Goal: Information Seeking & Learning: Check status

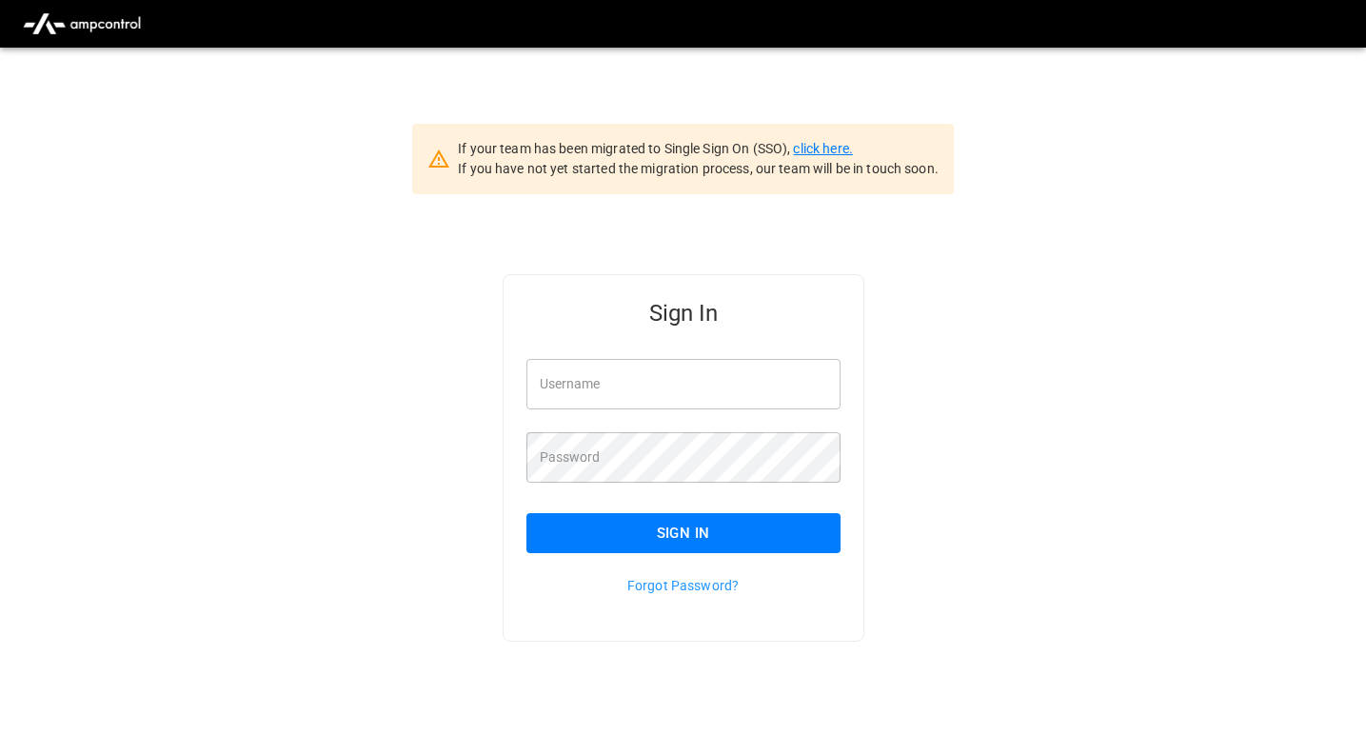
click at [808, 145] on link "click here." at bounding box center [822, 148] width 59 height 15
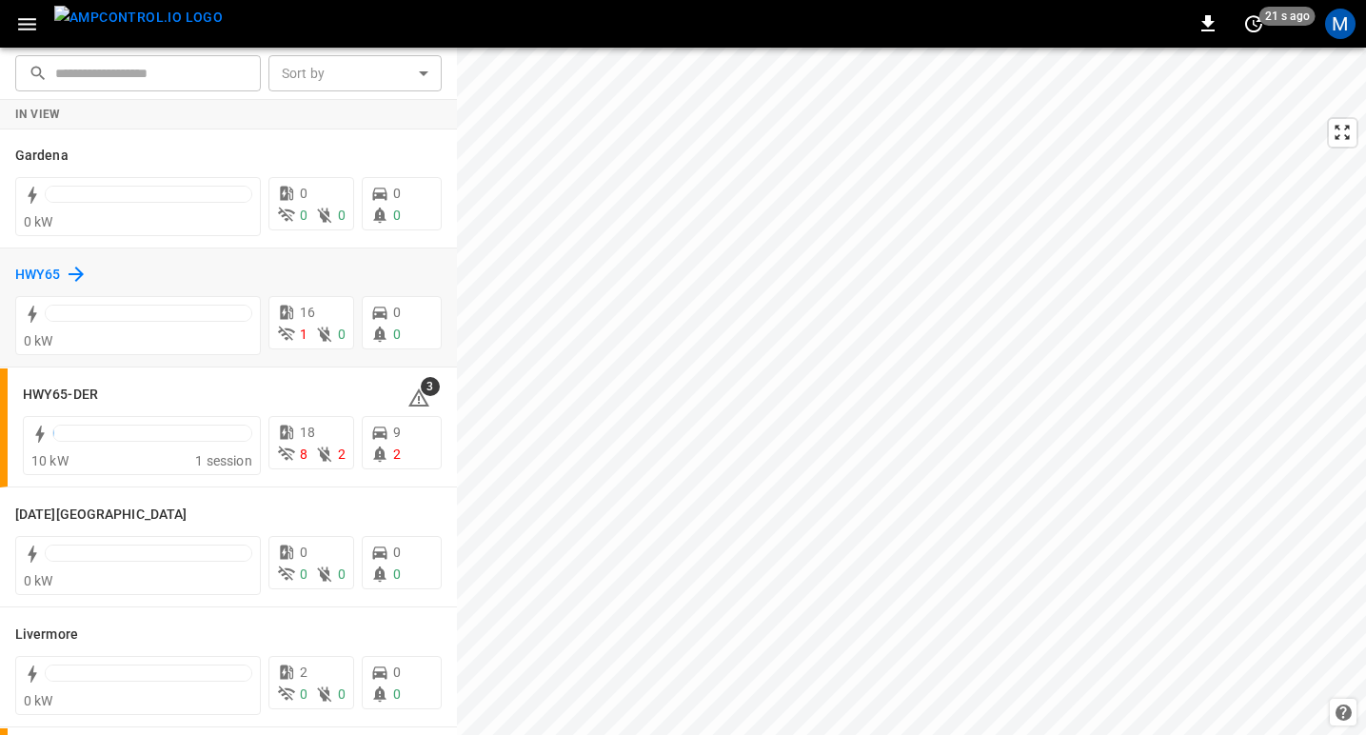
click at [71, 275] on icon at bounding box center [76, 274] width 23 height 23
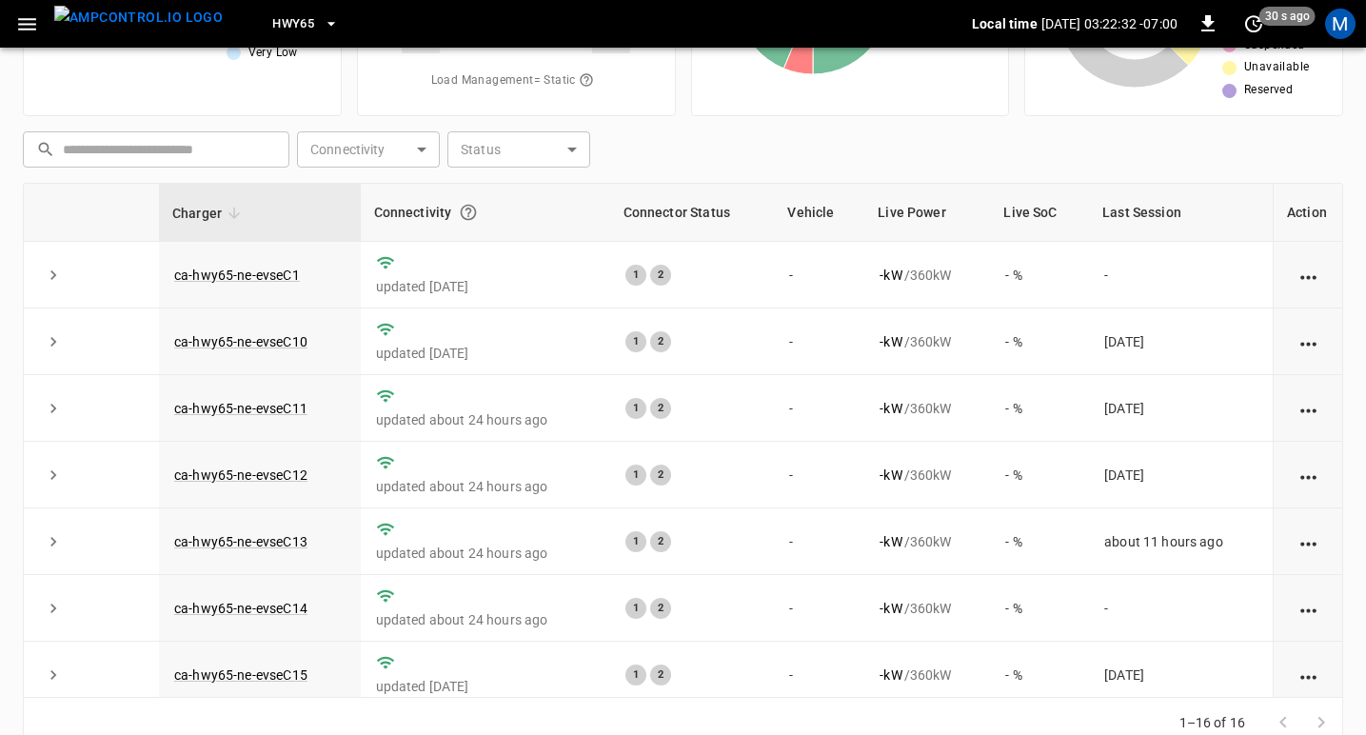
scroll to position [232, 0]
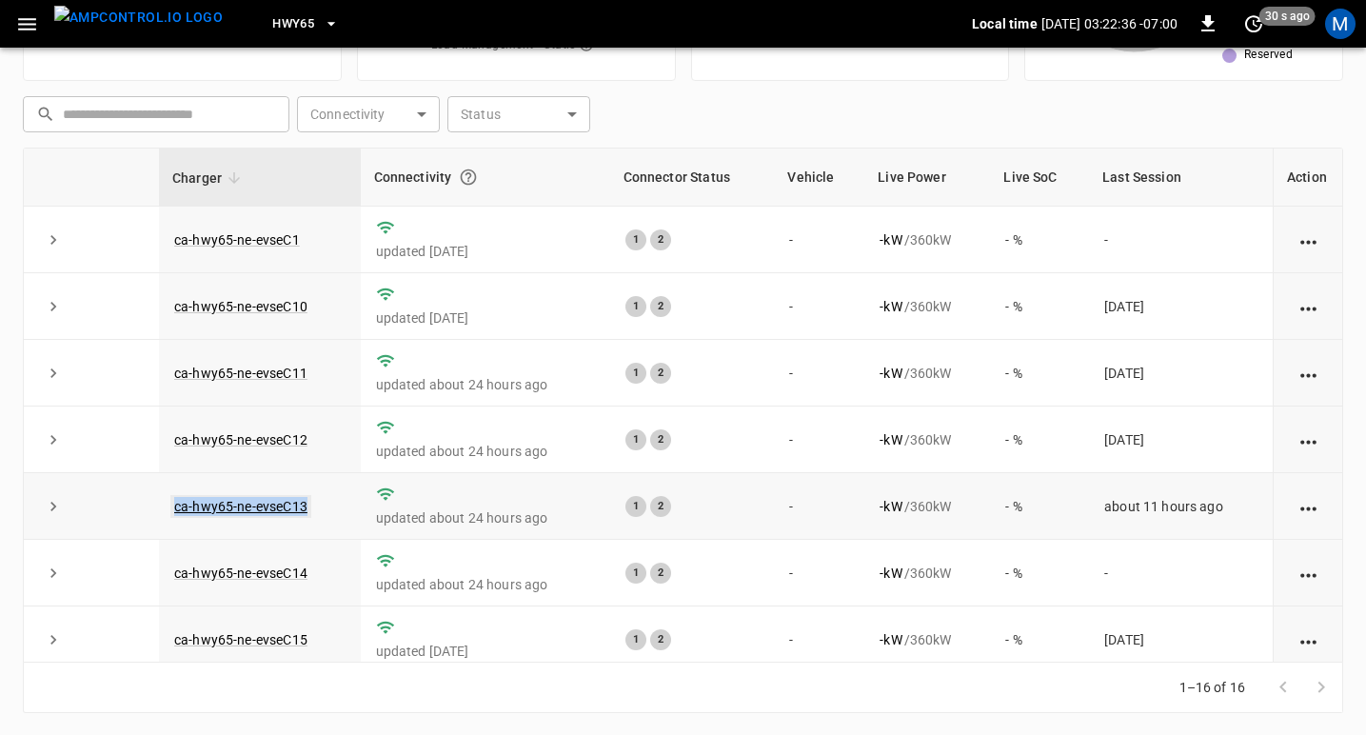
click at [189, 508] on link "ca-hwy65-ne-evseC13" at bounding box center [240, 506] width 141 height 23
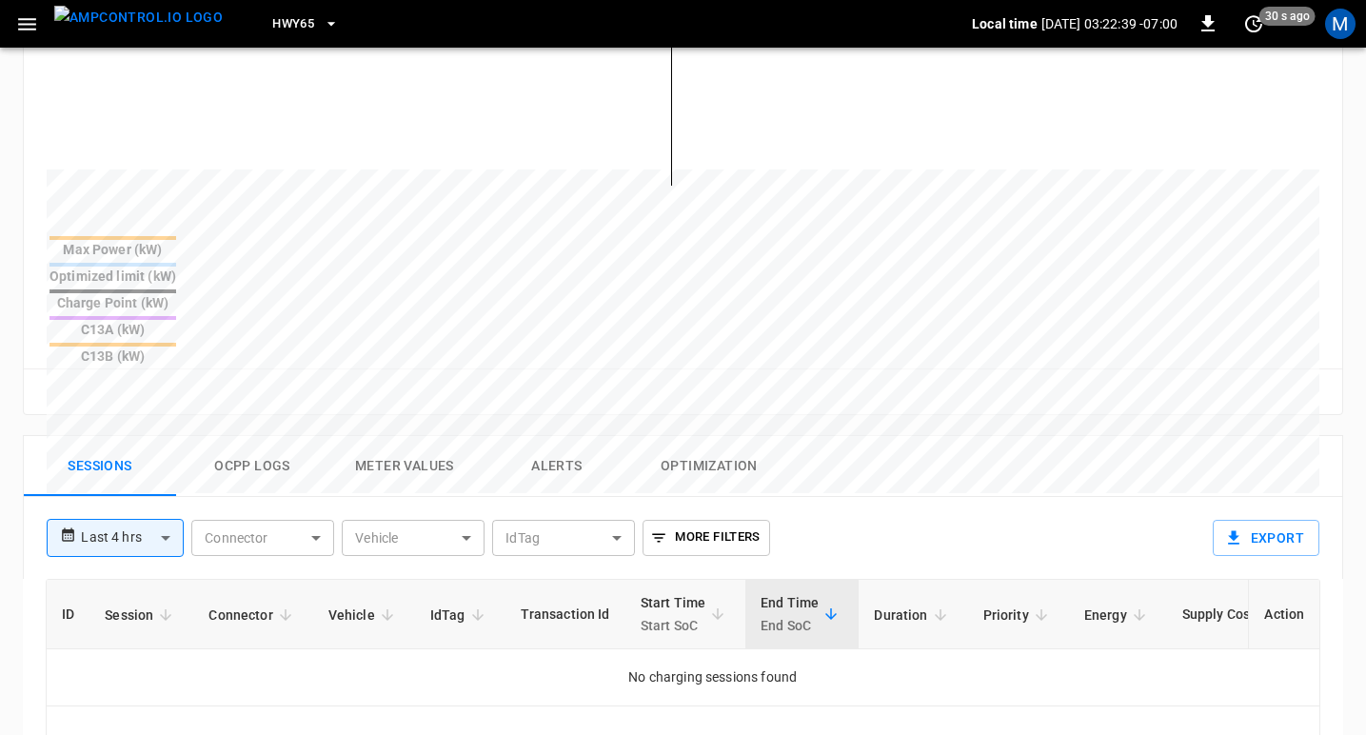
scroll to position [659, 0]
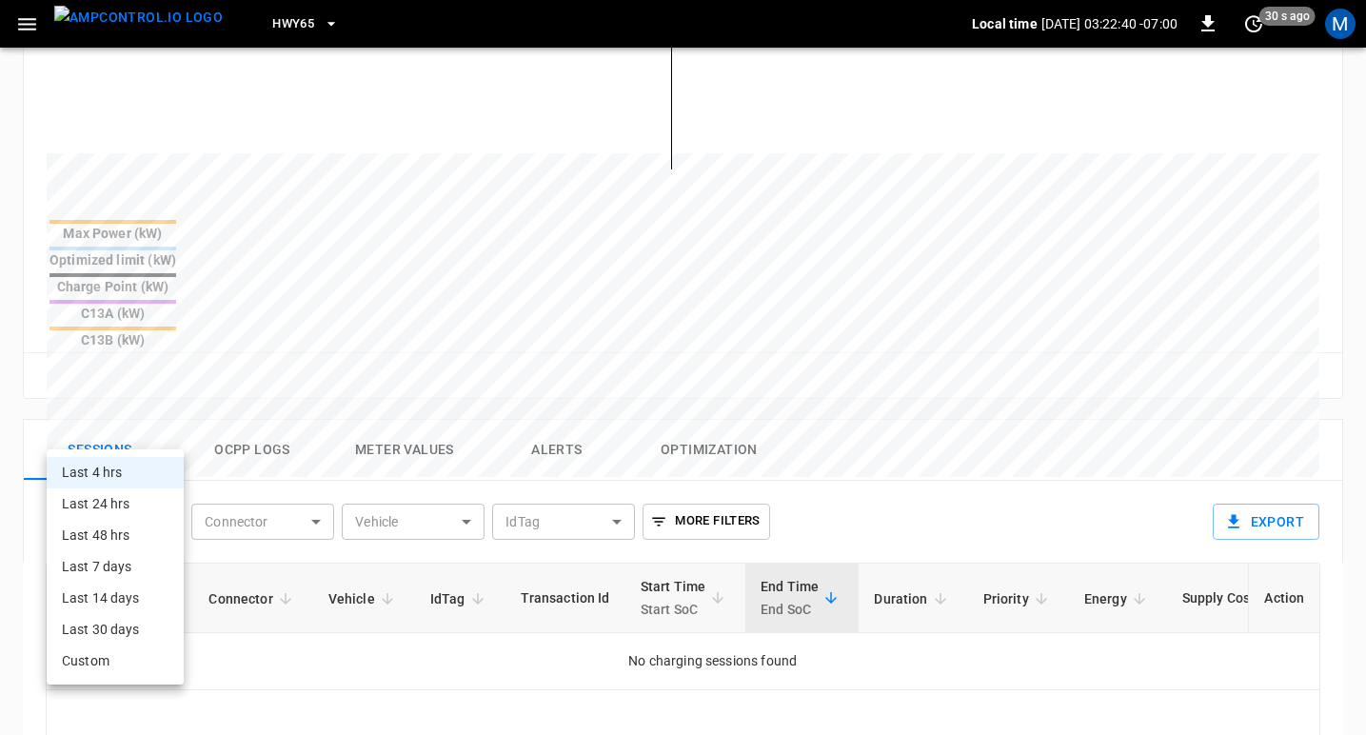
click at [144, 428] on body "**********" at bounding box center [683, 246] width 1366 height 1810
click at [111, 490] on li "Last 24 hrs" at bounding box center [115, 503] width 137 height 31
type input "**********"
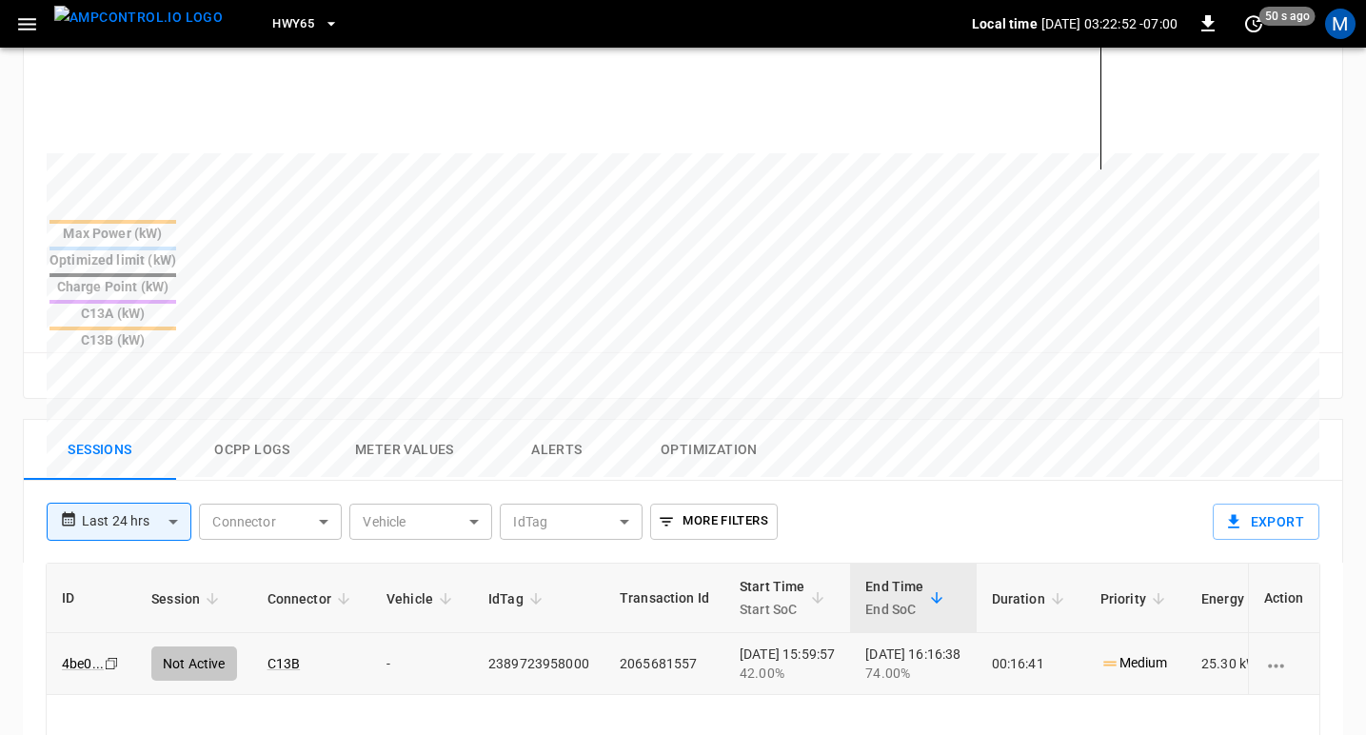
click at [109, 656] on icon "Copy" at bounding box center [111, 663] width 15 height 15
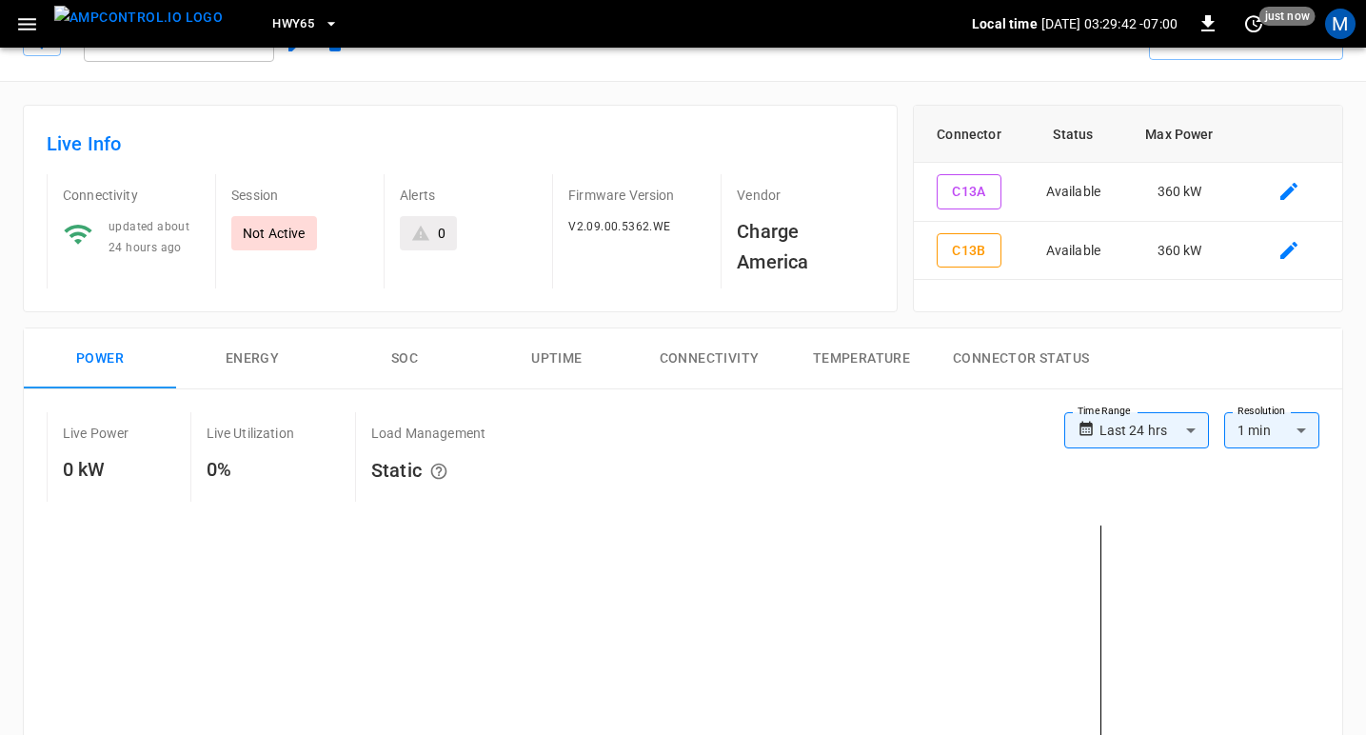
scroll to position [0, 0]
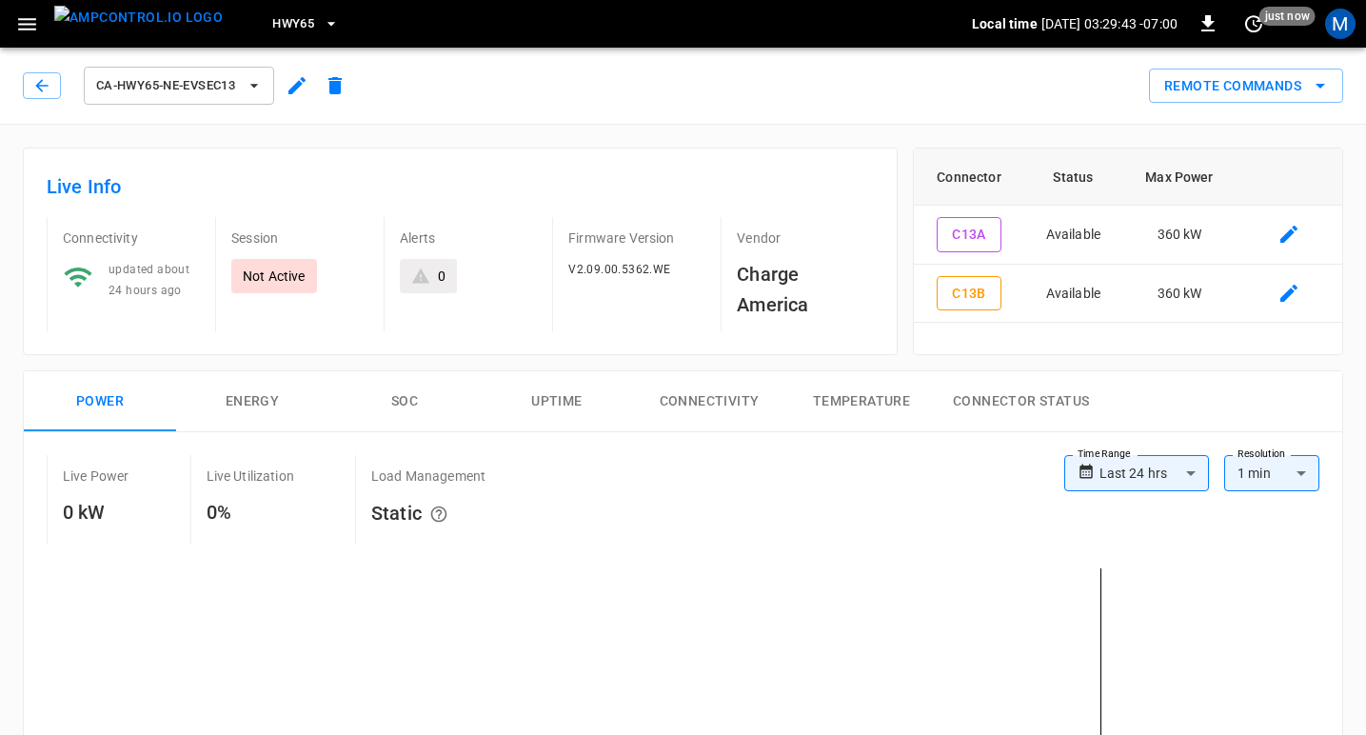
click at [156, 28] on img "menu" at bounding box center [138, 18] width 169 height 24
